Goal: Find specific page/section: Find specific page/section

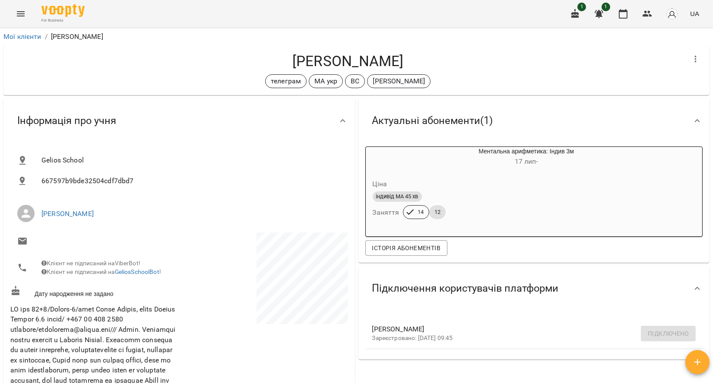
click at [25, 14] on icon "Menu" at bounding box center [21, 14] width 10 height 10
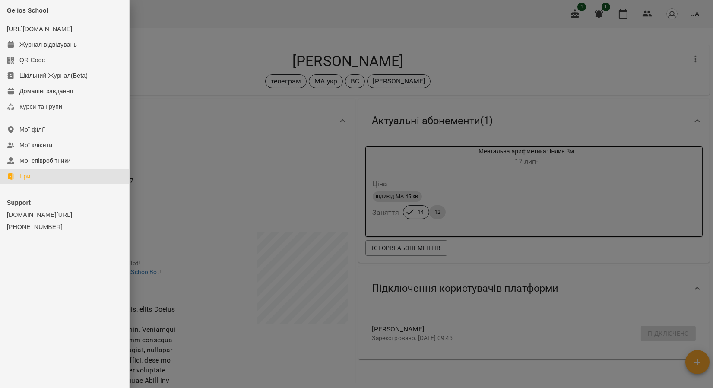
drag, startPoint x: 37, startPoint y: 187, endPoint x: 36, endPoint y: 159, distance: 27.7
click at [37, 184] on link "Ігри" at bounding box center [64, 177] width 129 height 16
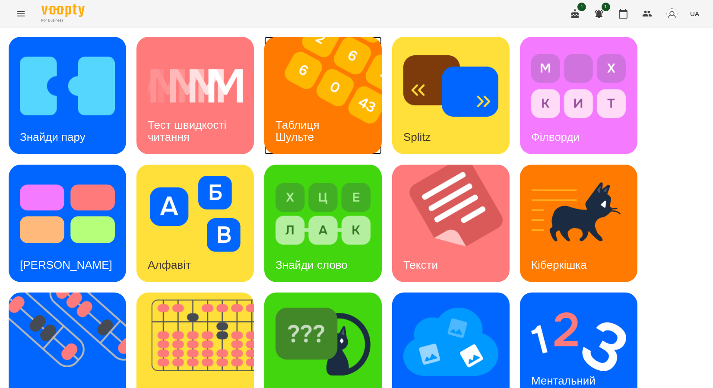
click at [315, 85] on img at bounding box center [328, 96] width 128 height 118
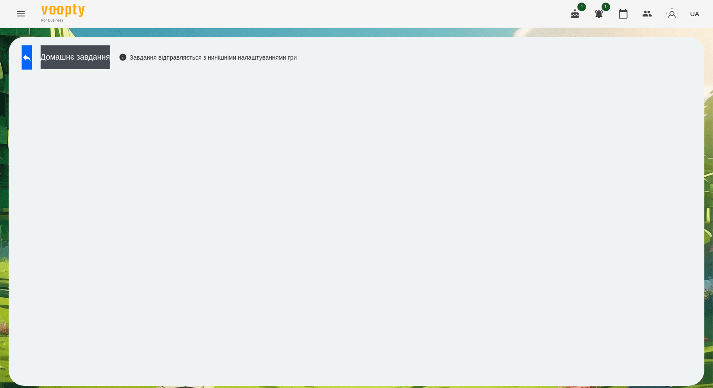
click at [283, 19] on div "For Business 1 1 UA" at bounding box center [356, 14] width 713 height 28
click at [32, 61] on button at bounding box center [27, 57] width 10 height 24
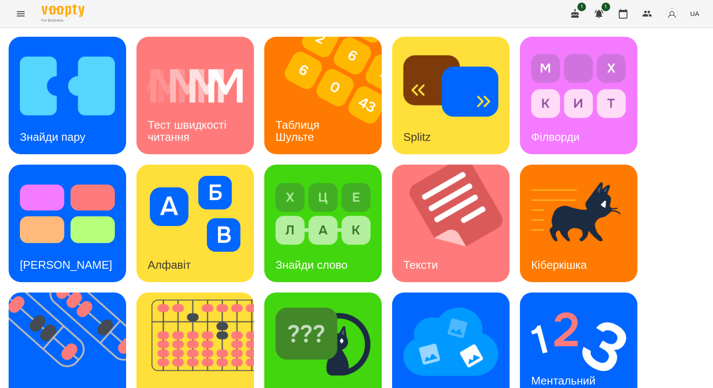
scroll to position [159, 0]
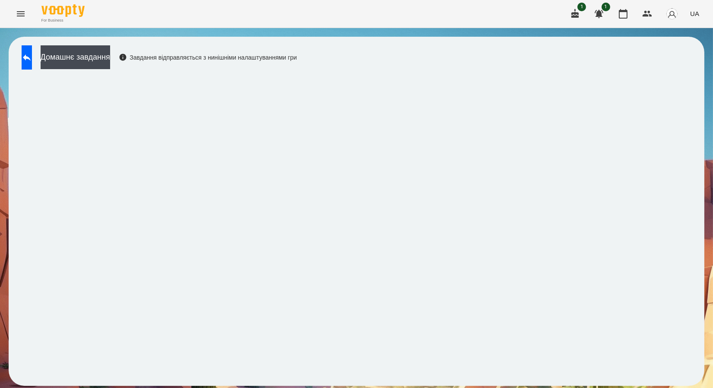
click at [12, 19] on button "Menu" at bounding box center [20, 13] width 21 height 21
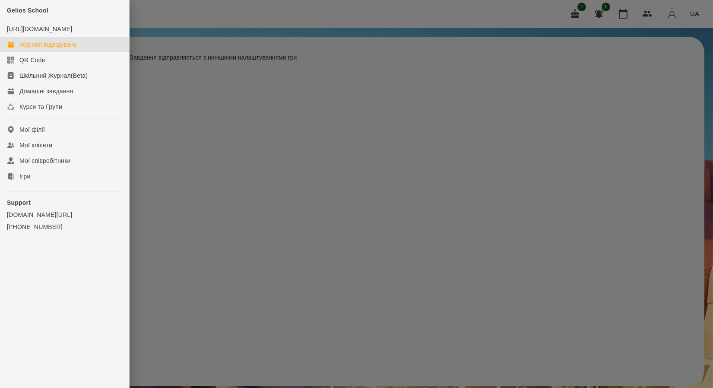
click at [45, 49] on div "Журнал відвідувань" at bounding box center [47, 44] width 57 height 9
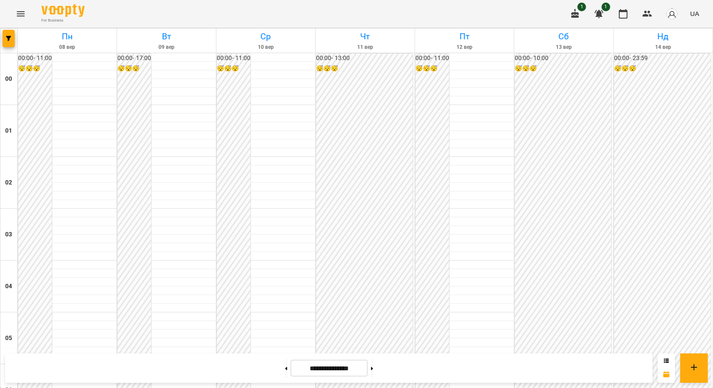
scroll to position [948, 0]
click at [373, 370] on icon at bounding box center [372, 368] width 2 height 3
type input "**********"
